Goal: Information Seeking & Learning: Learn about a topic

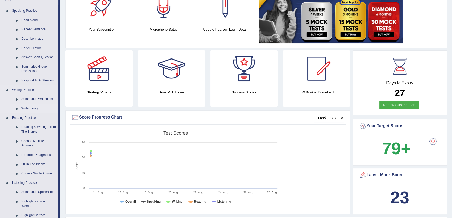
scroll to position [71, 0]
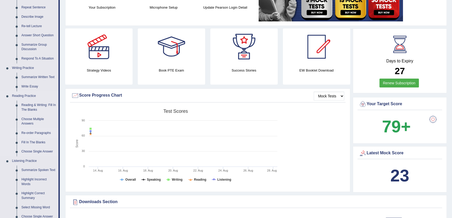
click at [35, 131] on link "Re-order Paragraphs" at bounding box center [38, 132] width 39 height 9
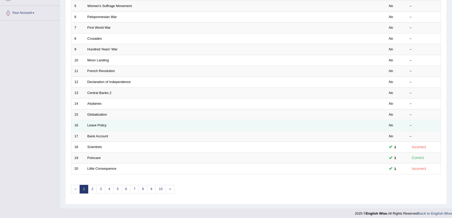
scroll to position [127, 0]
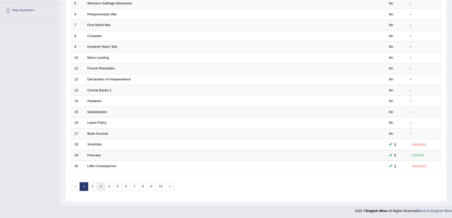
click at [100, 188] on link "3" at bounding box center [100, 186] width 9 height 9
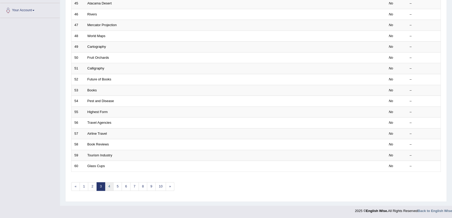
click at [110, 186] on link "4" at bounding box center [109, 186] width 9 height 9
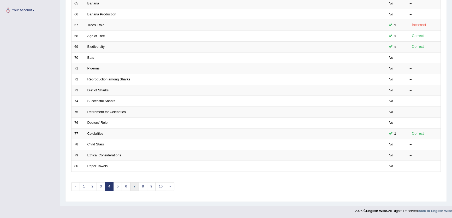
click at [136, 185] on link "7" at bounding box center [134, 186] width 9 height 9
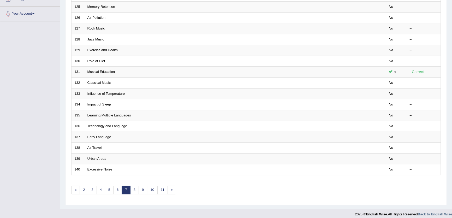
scroll to position [127, 0]
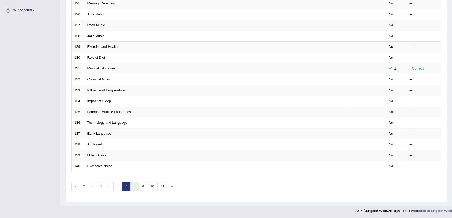
click at [137, 184] on link "8" at bounding box center [134, 186] width 9 height 9
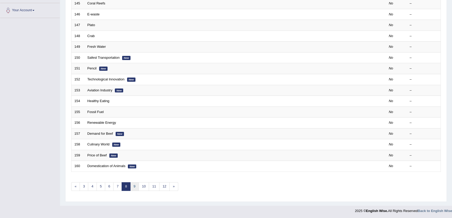
click at [137, 185] on link "9" at bounding box center [134, 186] width 9 height 9
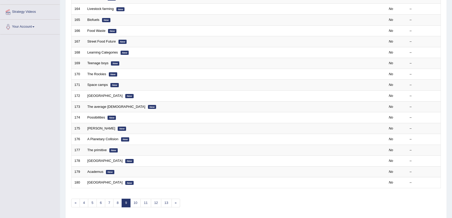
scroll to position [127, 0]
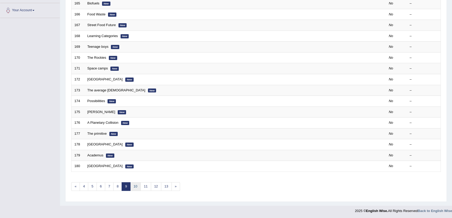
click at [133, 184] on link "10" at bounding box center [135, 186] width 10 height 9
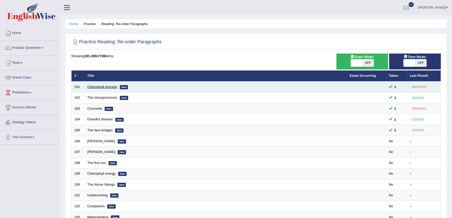
click at [99, 87] on link "Chlorophyll process" at bounding box center [102, 87] width 30 height 4
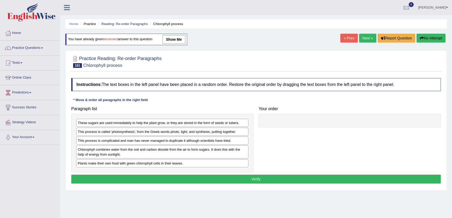
click at [182, 41] on link "show me" at bounding box center [173, 39] width 23 height 9
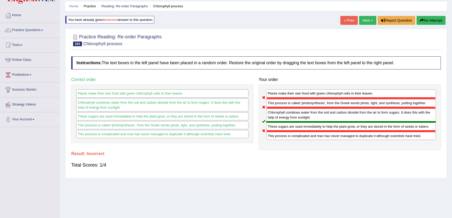
scroll to position [47, 0]
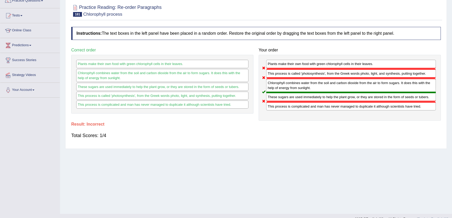
drag, startPoint x: 96, startPoint y: 87, endPoint x: 99, endPoint y: 99, distance: 12.3
click at [99, 99] on div "Plants make their own food with green chlorophyll cells in their leaves. Chloro…" at bounding box center [162, 84] width 182 height 59
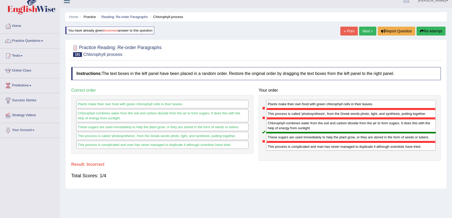
scroll to position [0, 0]
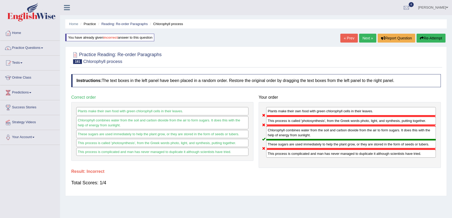
click at [344, 37] on link "« Prev" at bounding box center [348, 38] width 17 height 9
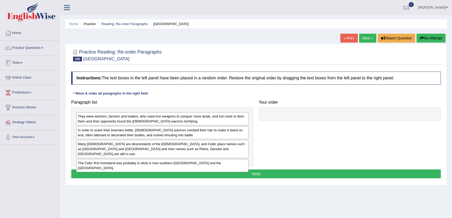
click at [31, 47] on link "Practice Questions" at bounding box center [29, 47] width 59 height 13
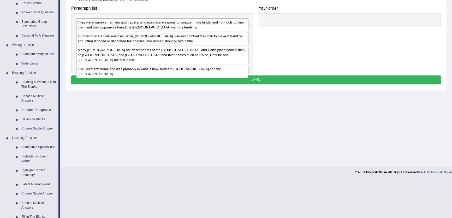
scroll to position [47, 0]
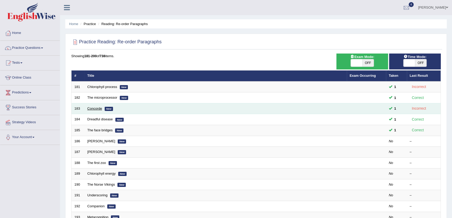
click at [94, 107] on link "Concorde" at bounding box center [94, 108] width 15 height 4
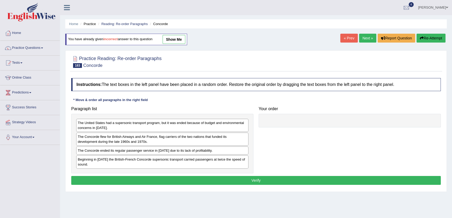
click at [171, 41] on link "show me" at bounding box center [173, 39] width 23 height 9
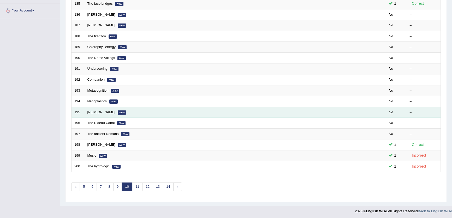
scroll to position [127, 0]
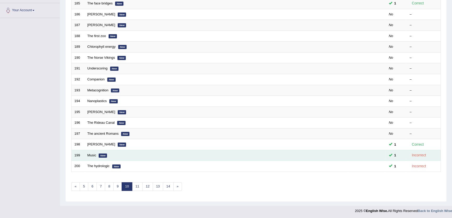
click at [99, 152] on td "Music New" at bounding box center [215, 155] width 262 height 11
click at [91, 154] on link "Music" at bounding box center [91, 155] width 9 height 4
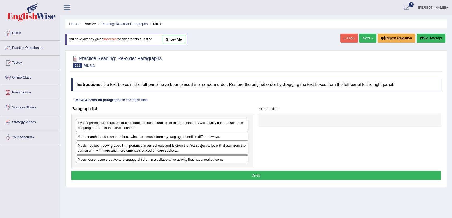
click at [180, 39] on link "show me" at bounding box center [173, 39] width 23 height 9
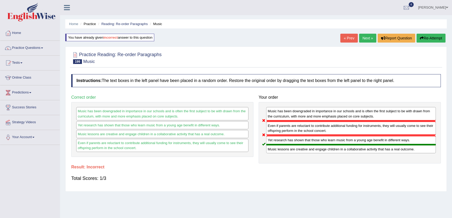
drag, startPoint x: 367, startPoint y: 141, endPoint x: 364, endPoint y: 113, distance: 27.6
click at [364, 113] on div "Music has been downgraded in importance in our schools and is often the first s…" at bounding box center [349, 132] width 182 height 61
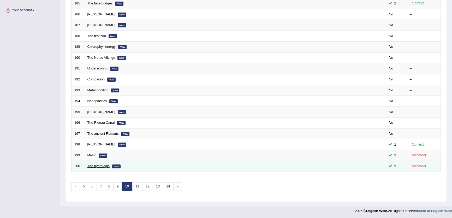
click at [95, 165] on link "The hydrologic" at bounding box center [98, 166] width 22 height 4
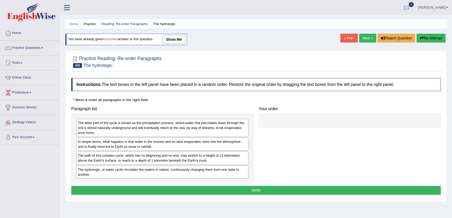
click at [174, 40] on link "show me" at bounding box center [173, 39] width 23 height 9
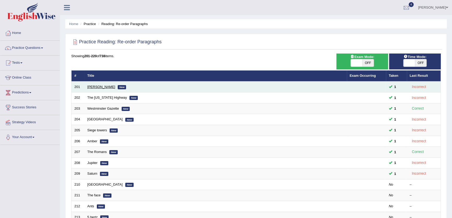
click at [88, 87] on link "Julius Caesar" at bounding box center [101, 87] width 28 height 4
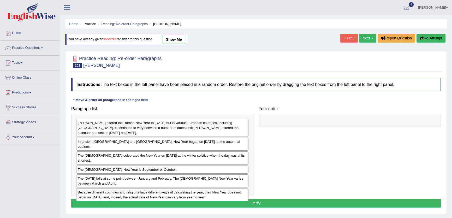
click at [175, 36] on link "show me" at bounding box center [173, 39] width 23 height 9
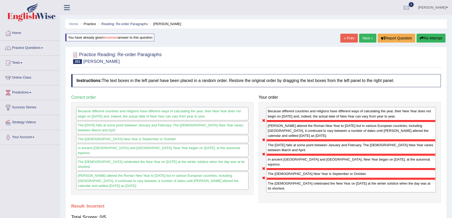
click at [362, 39] on link "Next »" at bounding box center [367, 38] width 17 height 9
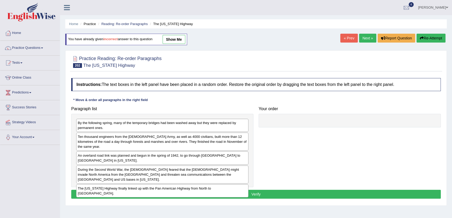
click at [185, 39] on link "show me" at bounding box center [173, 39] width 23 height 9
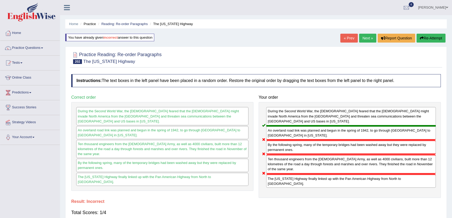
click at [365, 41] on link "Next »" at bounding box center [367, 38] width 17 height 9
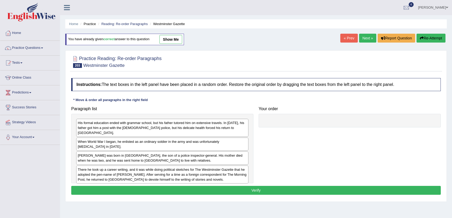
click at [176, 37] on link "show me" at bounding box center [170, 39] width 23 height 9
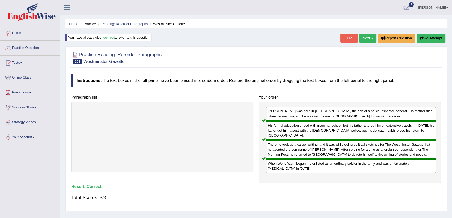
click at [361, 36] on link "Next »" at bounding box center [367, 38] width 17 height 9
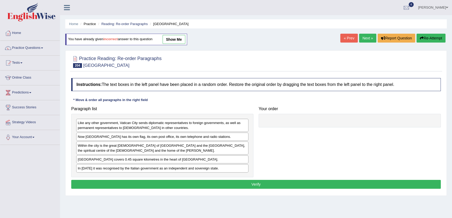
click at [179, 40] on link "show me" at bounding box center [173, 39] width 23 height 9
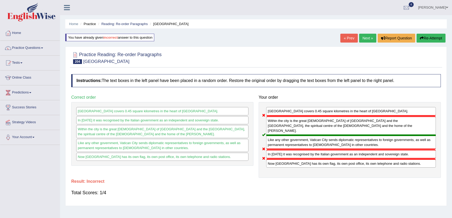
click at [365, 34] on link "Next »" at bounding box center [367, 38] width 17 height 9
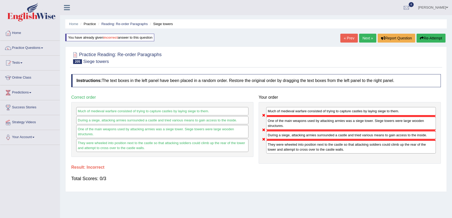
click at [365, 40] on link "Next »" at bounding box center [367, 38] width 17 height 9
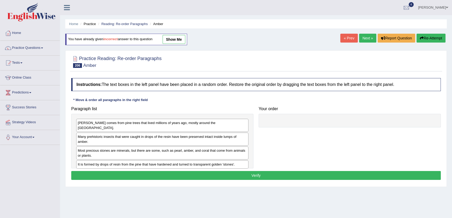
click at [175, 40] on link "show me" at bounding box center [173, 39] width 23 height 9
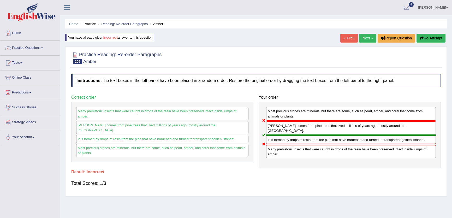
click at [370, 36] on link "Next »" at bounding box center [367, 38] width 17 height 9
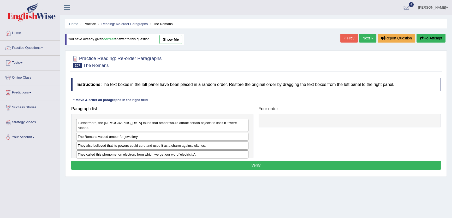
click at [175, 38] on link "show me" at bounding box center [170, 39] width 23 height 9
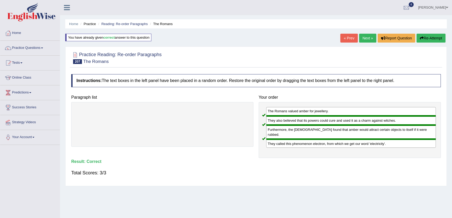
drag, startPoint x: 373, startPoint y: 45, endPoint x: 370, endPoint y: 44, distance: 2.8
click at [373, 46] on div "Home Practice Reading: Re-order Paragraphs The Romans You have already given co…" at bounding box center [256, 130] width 392 height 261
click at [370, 38] on link "Next »" at bounding box center [367, 38] width 17 height 9
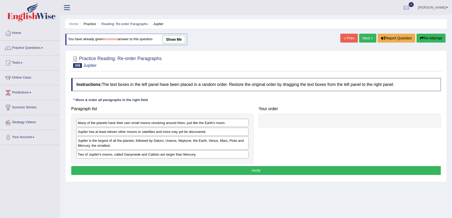
click at [170, 45] on div "You have already given incorrect answer to this question show me" at bounding box center [126, 42] width 123 height 17
click at [171, 36] on link "show me" at bounding box center [173, 39] width 23 height 9
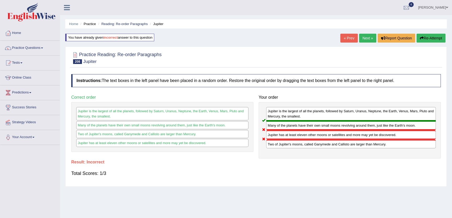
click at [367, 38] on link "Next »" at bounding box center [367, 38] width 17 height 9
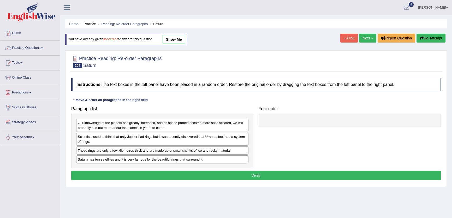
click at [169, 42] on link "show me" at bounding box center [173, 39] width 23 height 9
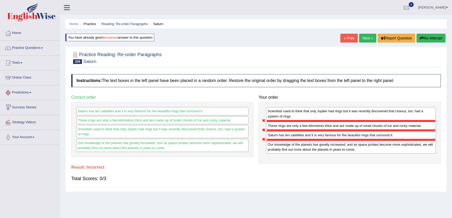
click at [370, 34] on link "Next »" at bounding box center [367, 38] width 17 height 9
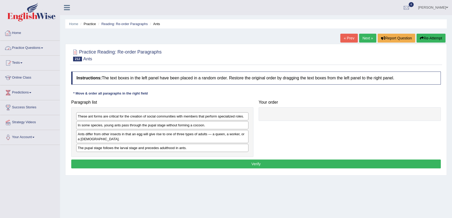
click at [15, 30] on link "Home" at bounding box center [29, 32] width 59 height 13
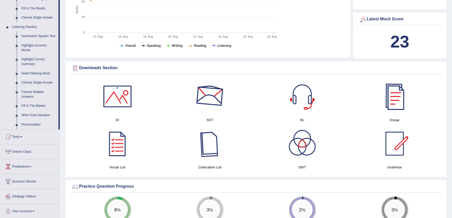
scroll to position [213, 0]
